Goal: Information Seeking & Learning: Learn about a topic

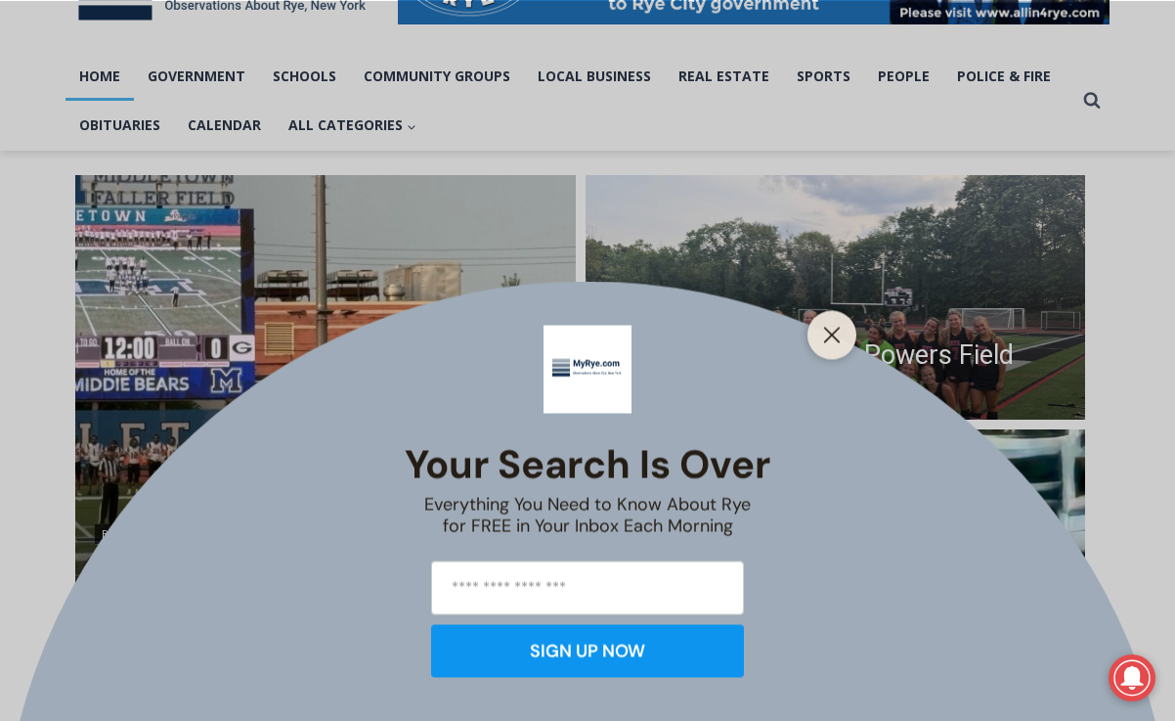
scroll to position [386, 0]
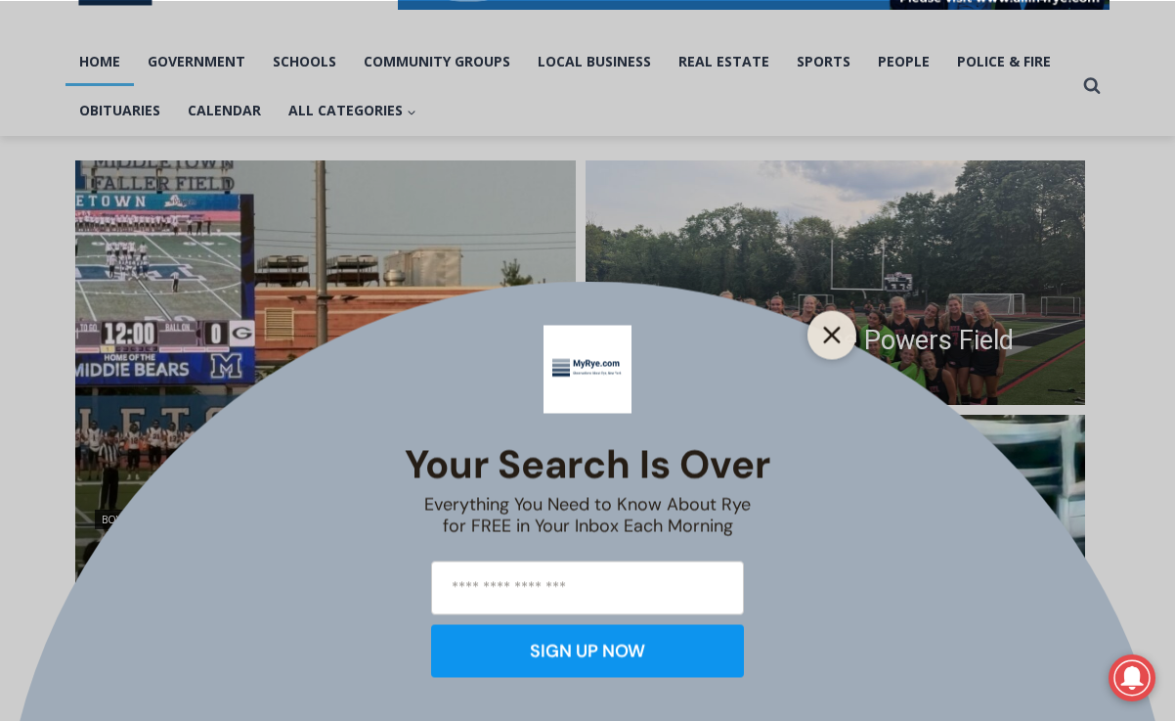
click at [833, 335] on line "Close" at bounding box center [832, 335] width 14 height 14
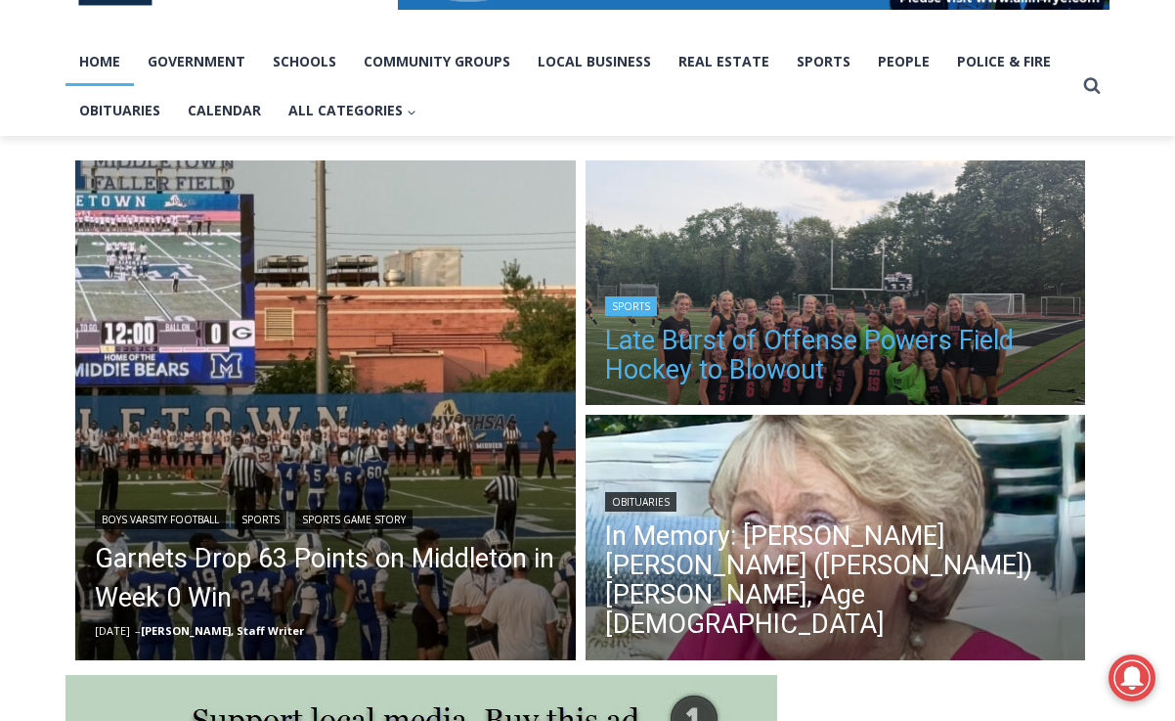
click at [747, 348] on link "Late Burst of Offense Powers Field Hockey to Blowout" at bounding box center [835, 355] width 461 height 59
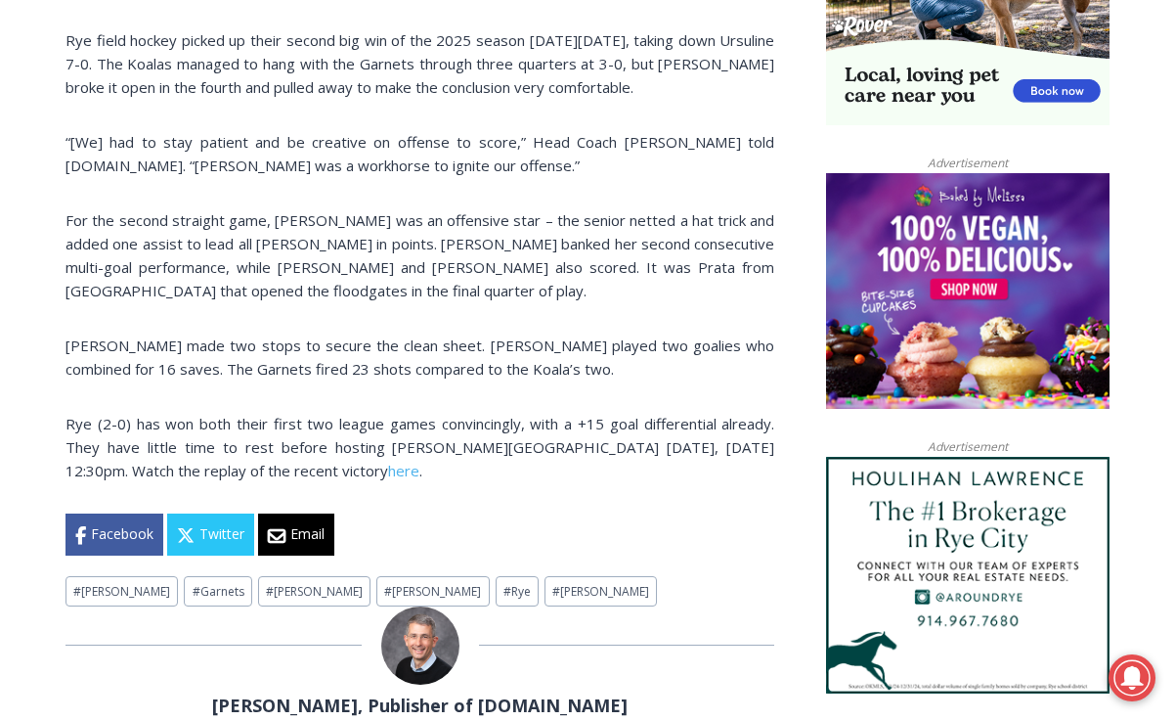
scroll to position [1393, 0]
